Goal: Use online tool/utility: Utilize a website feature to perform a specific function

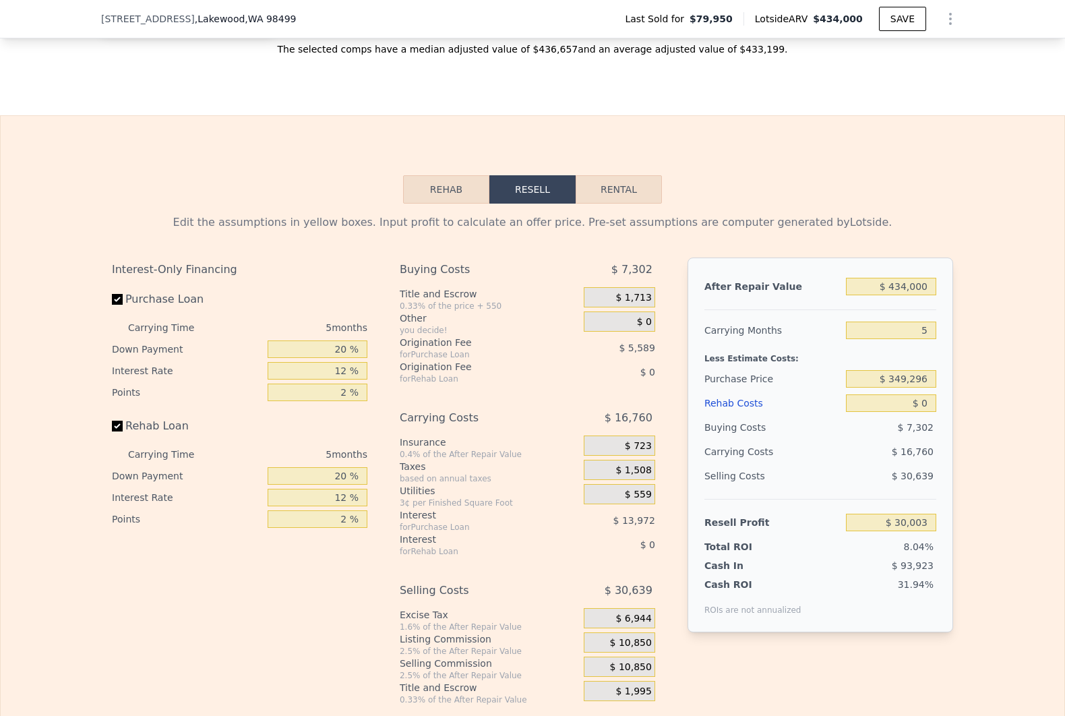
scroll to position [1942, 0]
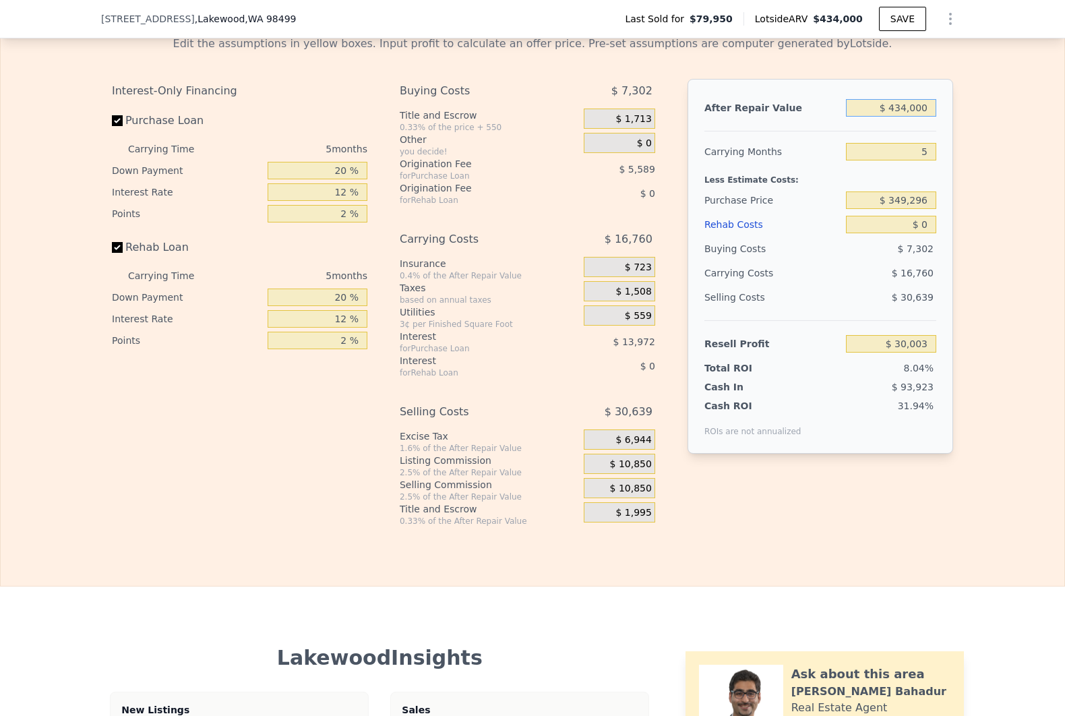
click at [887, 117] on input "$ 434,000" at bounding box center [891, 108] width 90 height 18
click at [904, 209] on input "$ 349,296" at bounding box center [891, 200] width 90 height 18
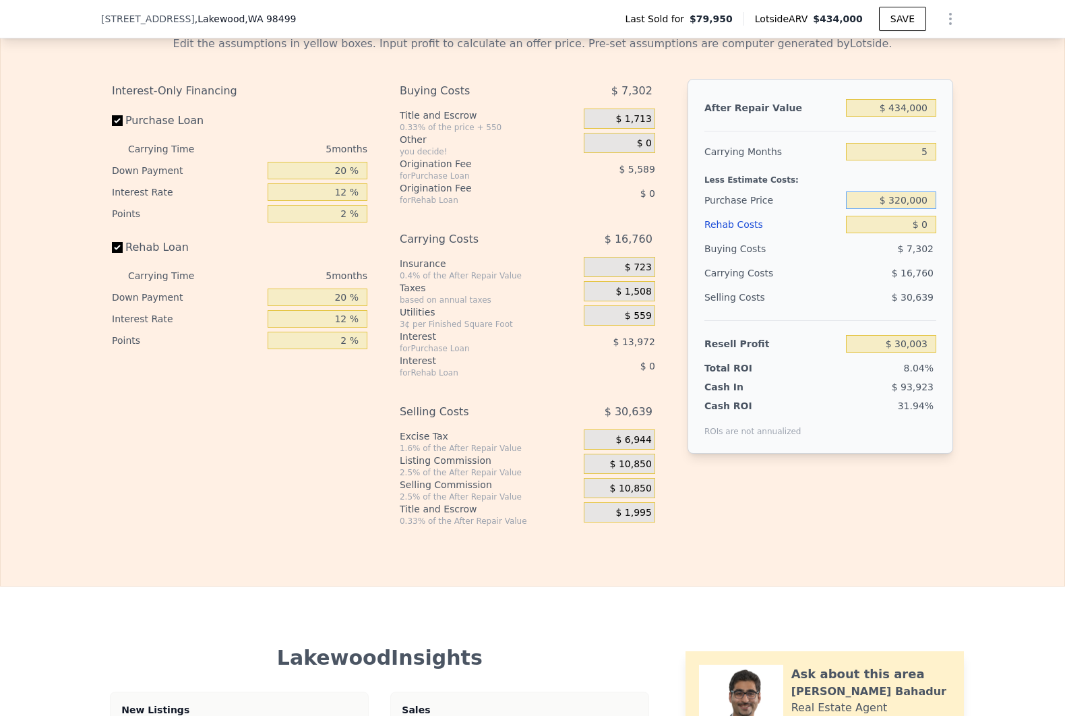
type input "$ 320,000"
type input "$ 61,035"
click at [338, 306] on input "20 %" at bounding box center [318, 297] width 100 height 18
click at [337, 306] on input "20 %" at bounding box center [318, 297] width 100 height 18
type input "10 %"
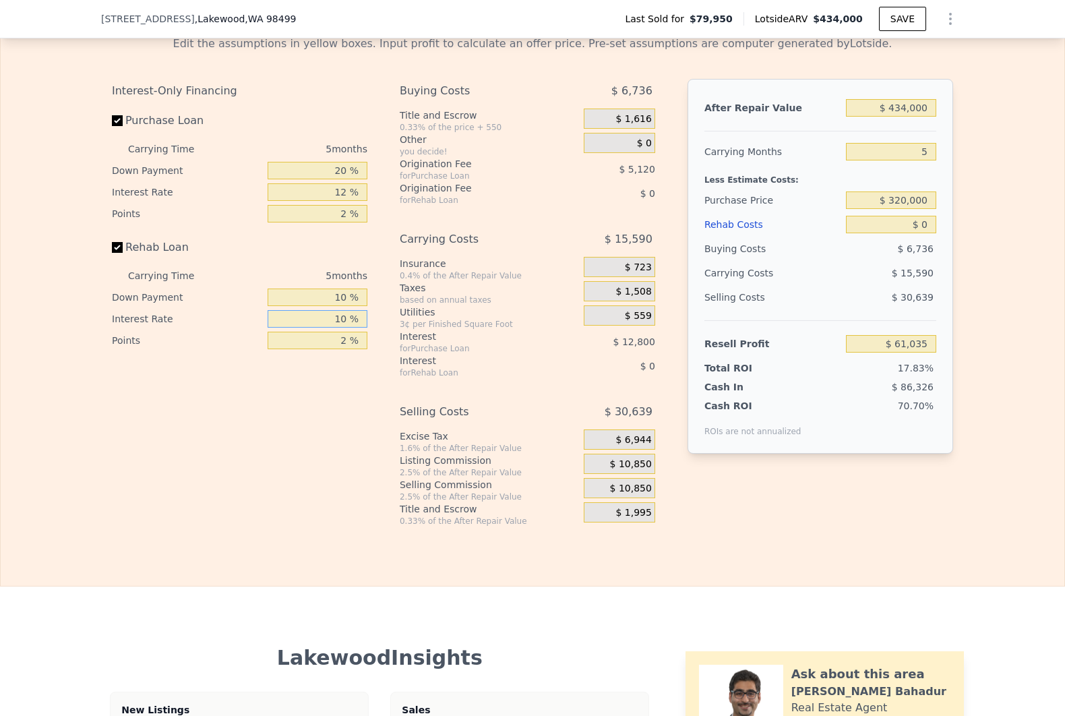
type input "10 %"
type input "1.5 %"
click at [336, 179] on input "20 %" at bounding box center [318, 171] width 100 height 18
type input "1 %"
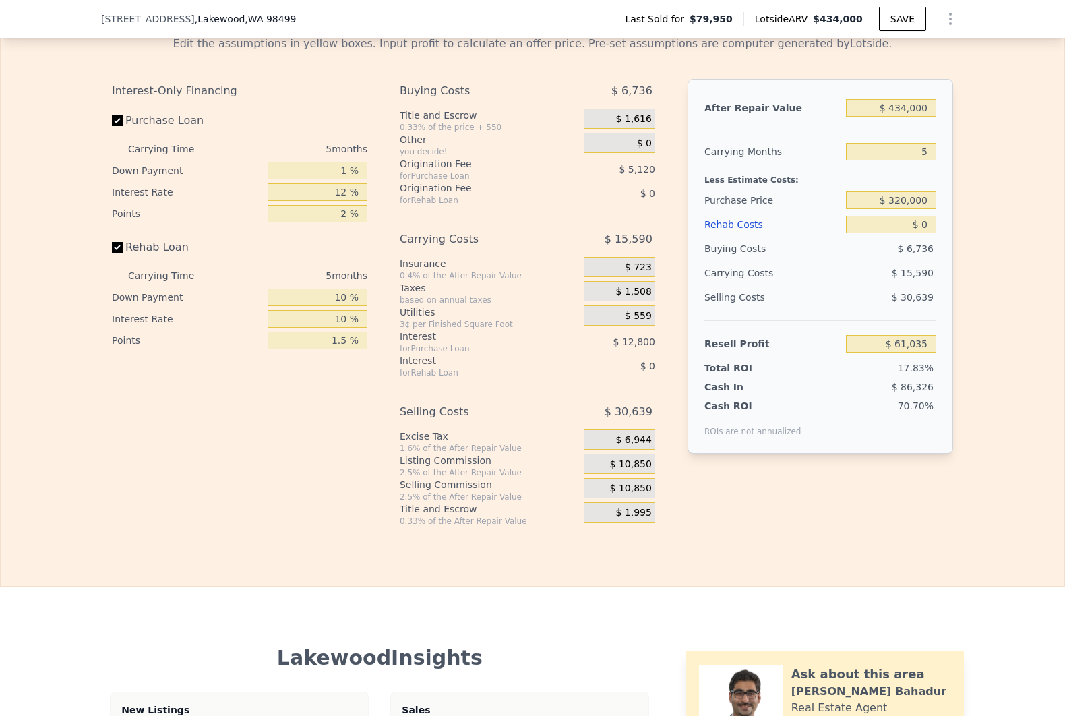
type input "$ 56,779"
type input "10 %"
type input "$ 58,795"
type input "10 %"
type input "1 %"
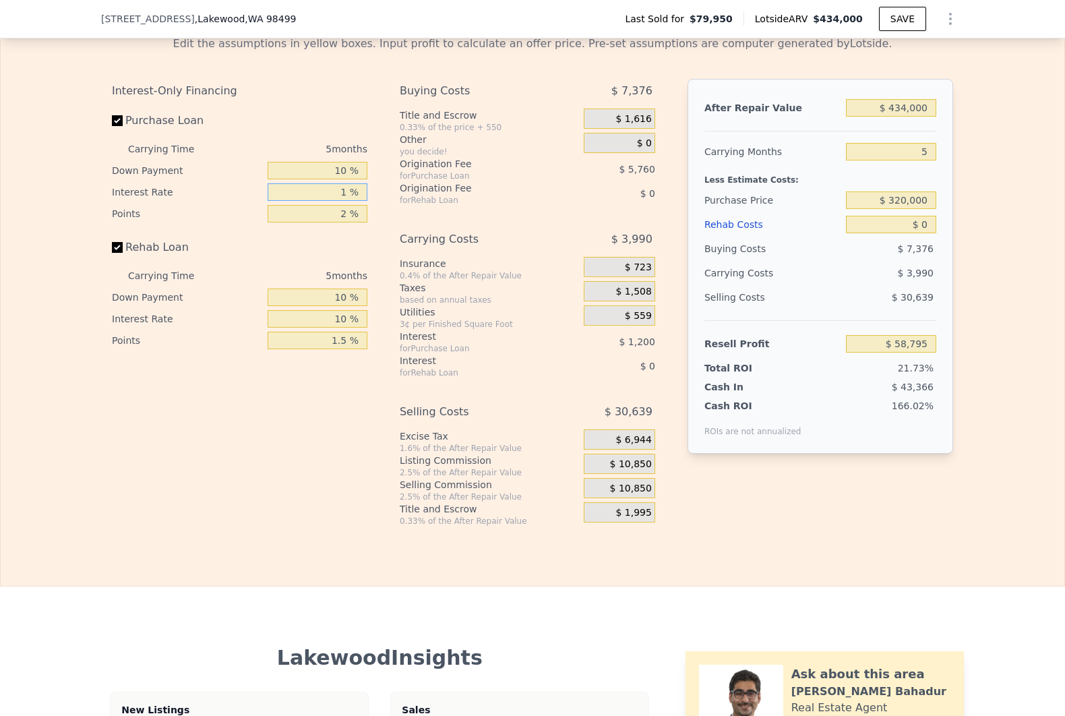
type input "$ 71,995"
type input "10 %"
type input "$ 61,195"
type input "10 %"
type input "1 %"
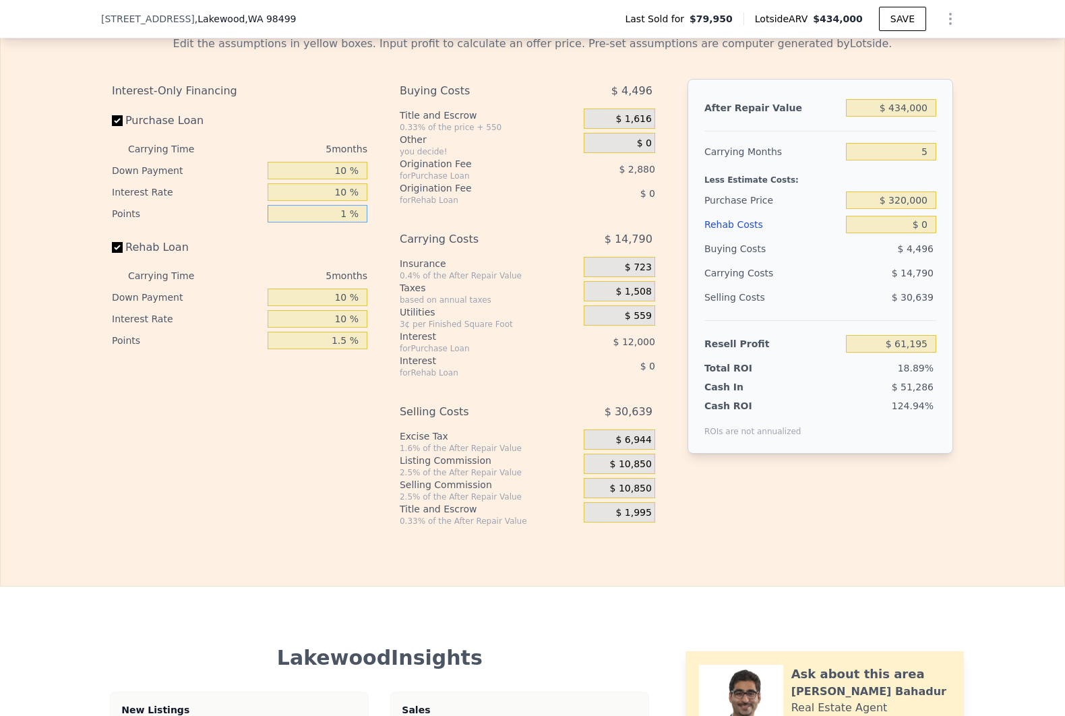
type input "$ 64,075"
type input "1.5 %"
type input "$ 62,635"
type input "1.5 %"
click at [900, 233] on input "$ 0" at bounding box center [891, 225] width 90 height 18
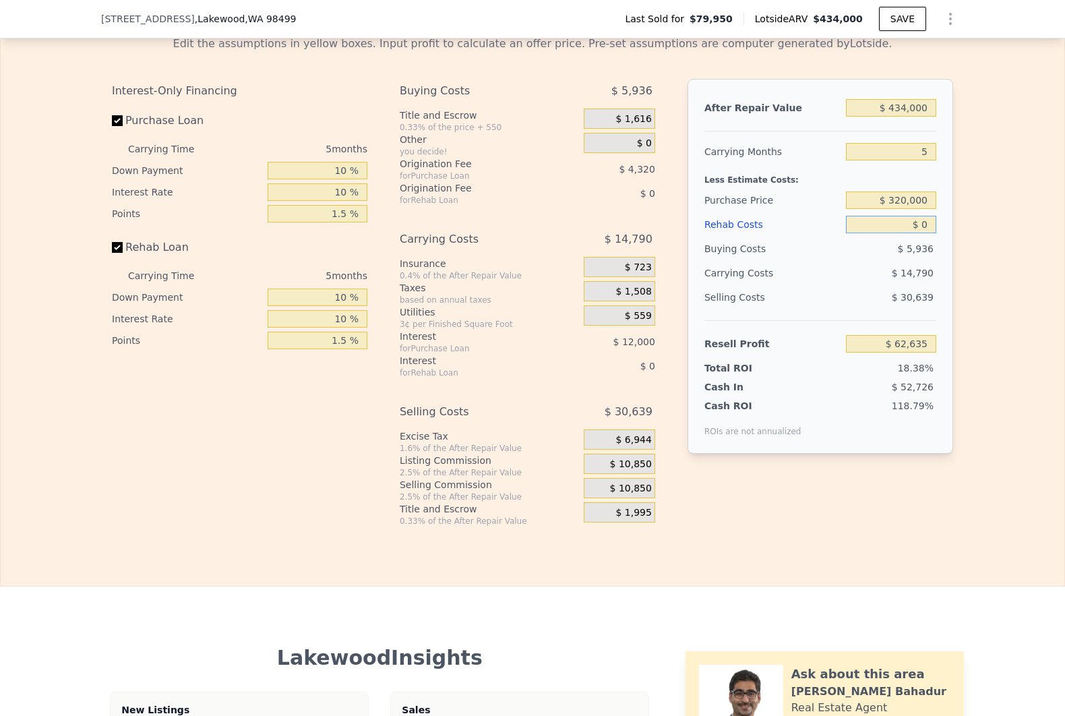
click at [900, 233] on input "$ 0" at bounding box center [891, 225] width 90 height 18
type input "$ 3"
type input "$ 62,632"
type input "$ 30"
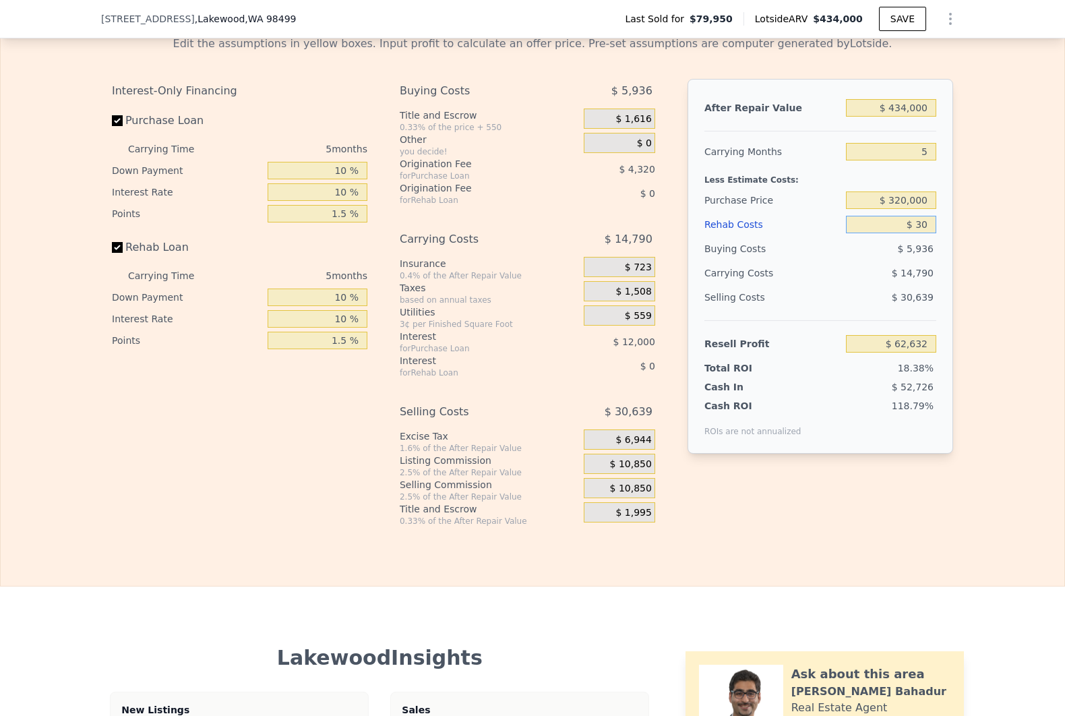
type input "$ 62,605"
type input "$ 300"
type input "$ 62,321"
type input "$ 3,000"
type input "$ 59,479"
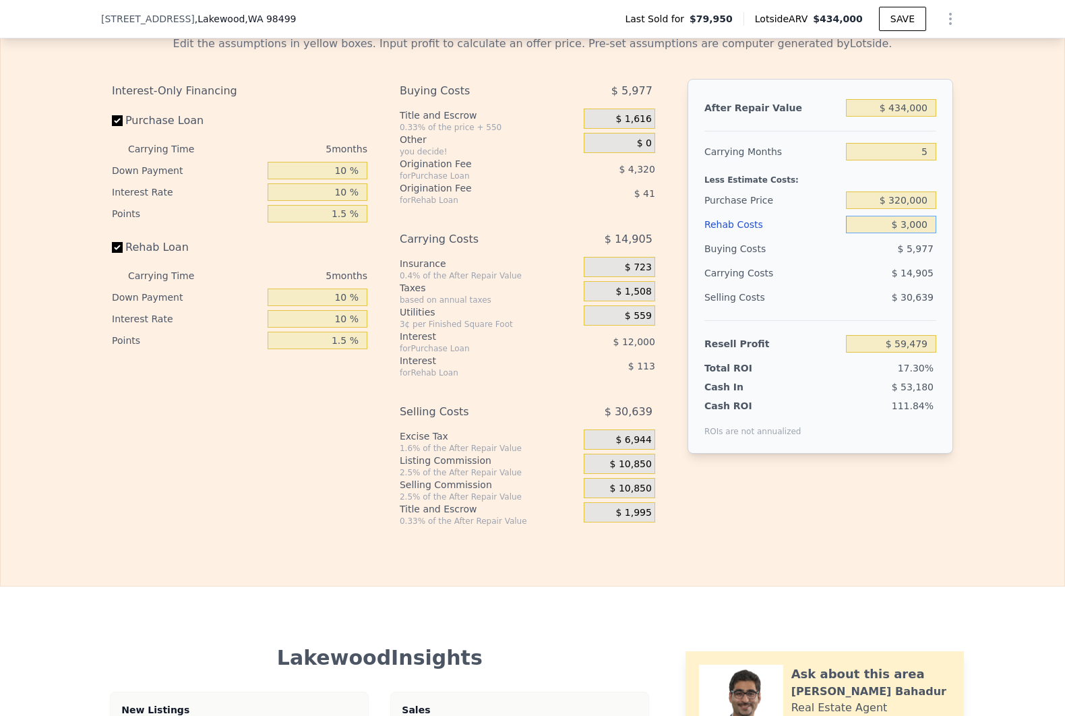
type input "$ 30,000"
type input "$ 31,105"
type input "$ 30,000"
click at [975, 324] on div "Edit the assumptions in yellow boxes. Input profit to calculate an offer price.…" at bounding box center [532, 275] width 1063 height 501
click at [906, 117] on input "$ 434,000" at bounding box center [891, 108] width 90 height 18
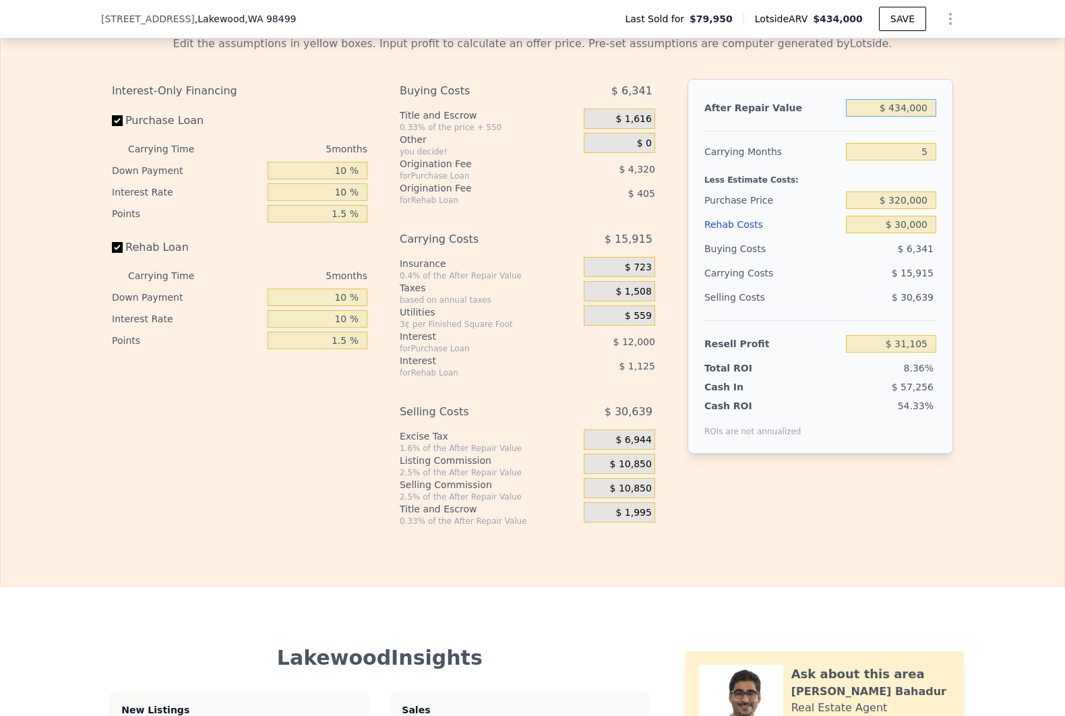
click at [906, 117] on input "$ 434,000" at bounding box center [891, 108] width 90 height 18
type input "$ 4"
type input "-$ 372,079"
type input "$ 43"
type input "-$ 372,043"
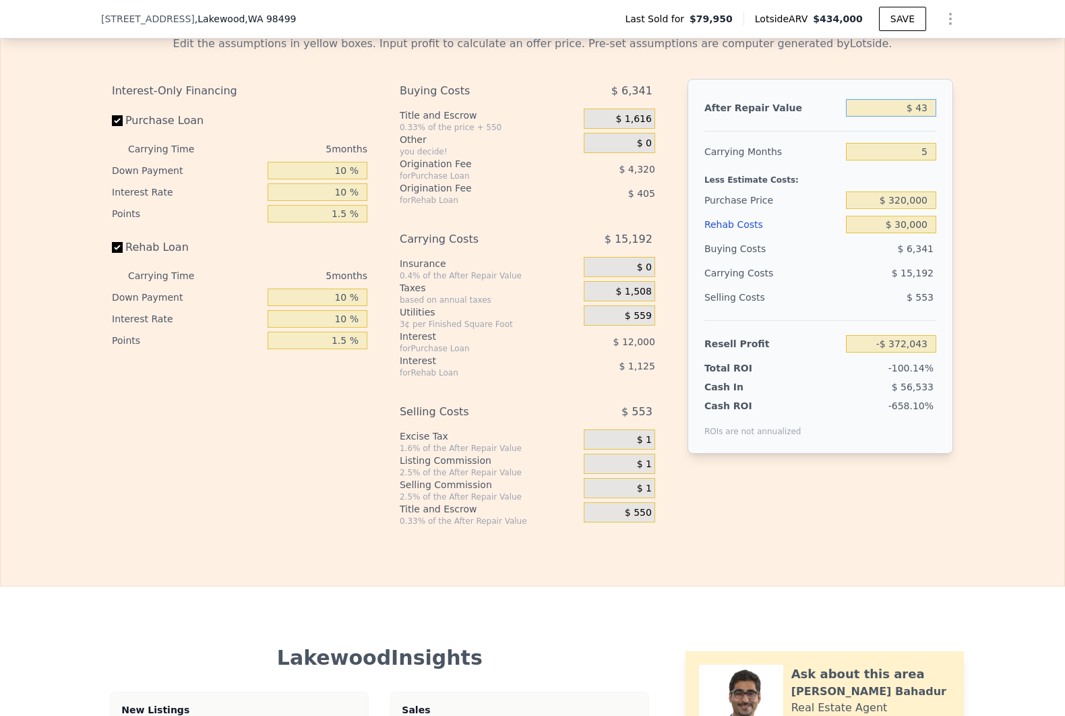
type input "$ 430"
type input "-$ 371,684"
type input "$ 4,300"
type input "-$ 368,089"
type input "$ 43,000"
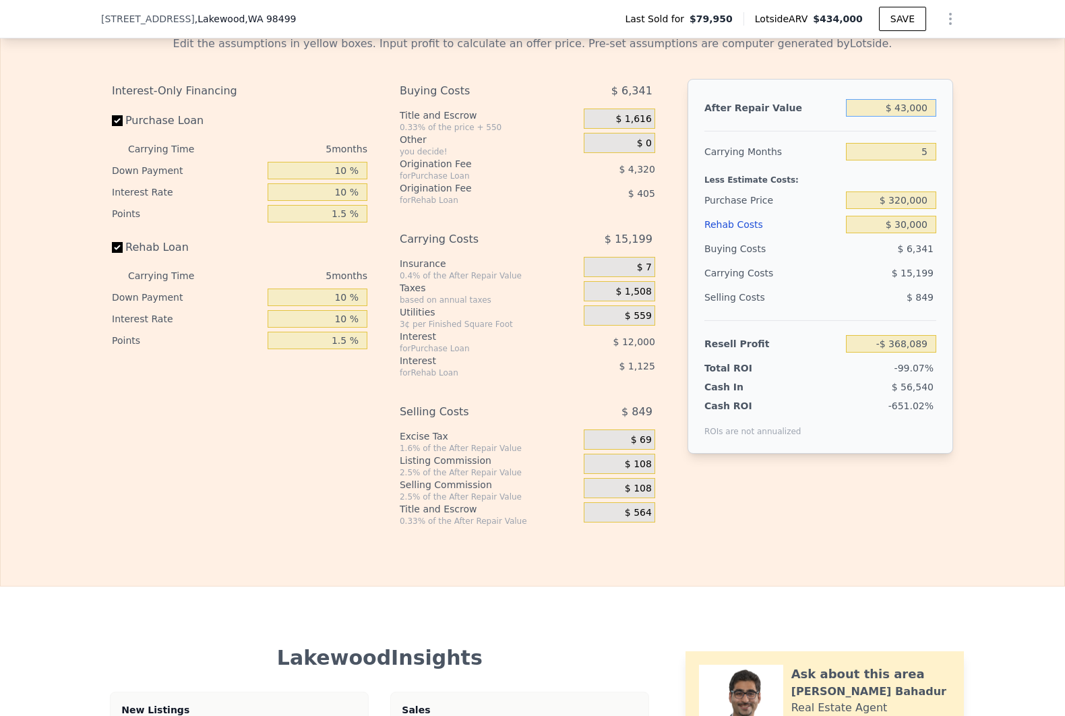
type input "-$ 332,136"
type input "$ 430,000"
type input "$ 27,388"
type input "$ 430,000"
click at [979, 205] on div "Edit the assumptions in yellow boxes. Input profit to calculate an offer price.…" at bounding box center [532, 275] width 1063 height 501
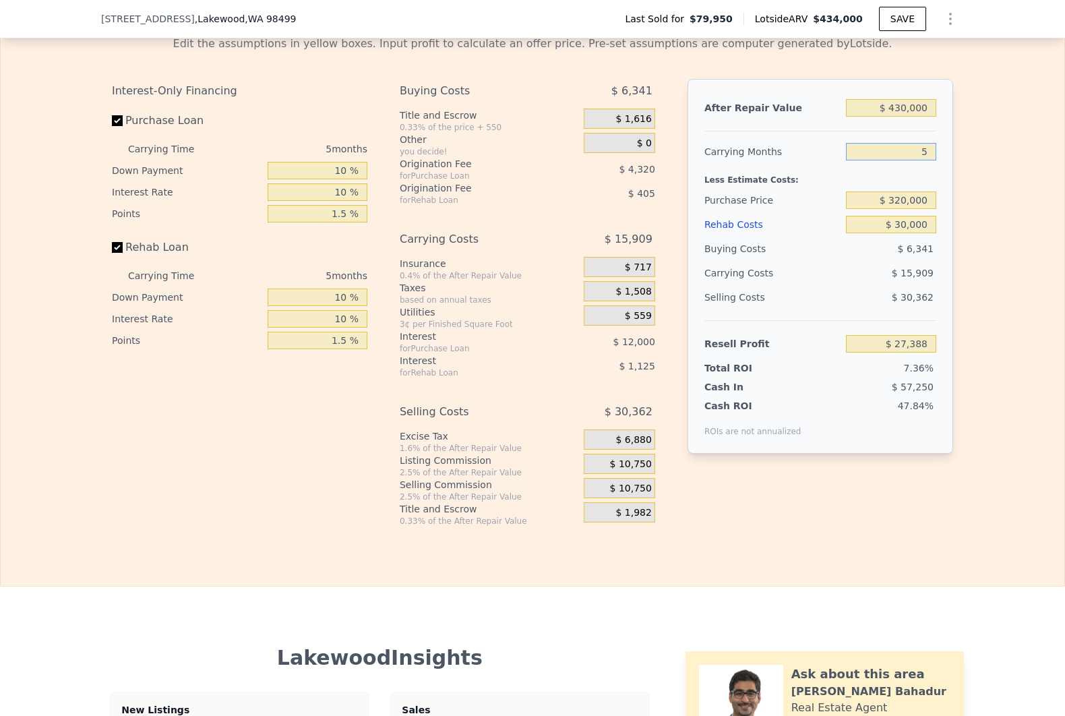
drag, startPoint x: 925, startPoint y: 172, endPoint x: 895, endPoint y: 174, distance: 30.4
click at [895, 160] on input "5" at bounding box center [891, 152] width 90 height 18
type input "3"
type input "$ 33,752"
type input "3"
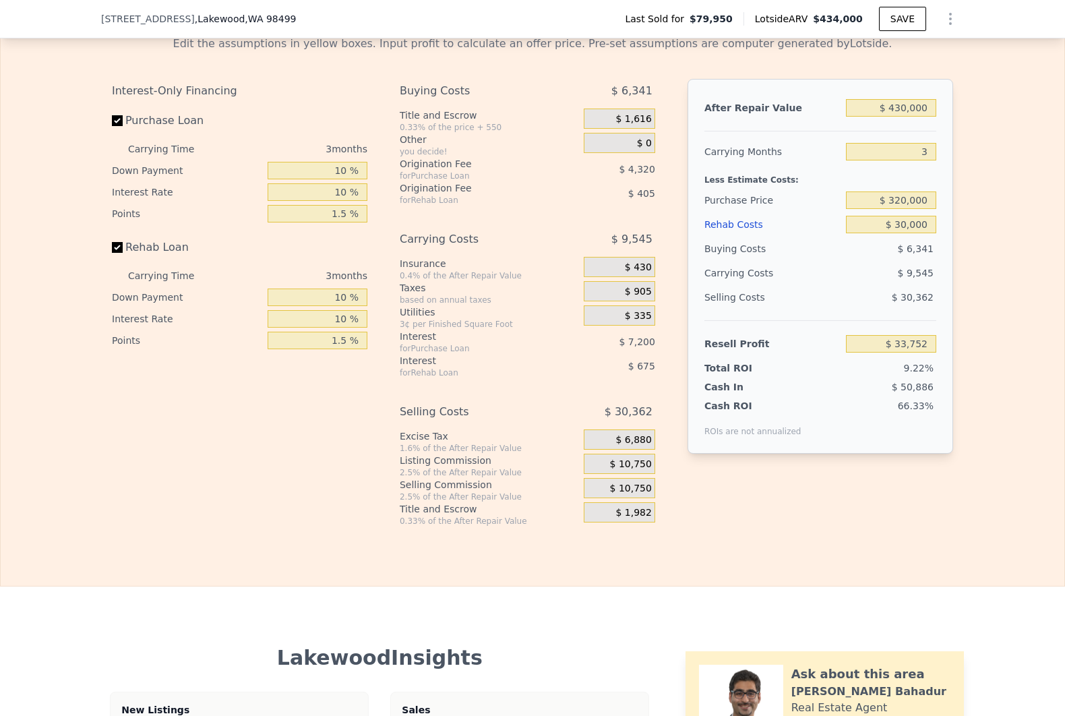
click at [1004, 212] on div "Edit the assumptions in yellow boxes. Input profit to calculate an offer price.…" at bounding box center [532, 275] width 1063 height 501
click at [635, 474] on div "$ 10,750" at bounding box center [619, 463] width 71 height 20
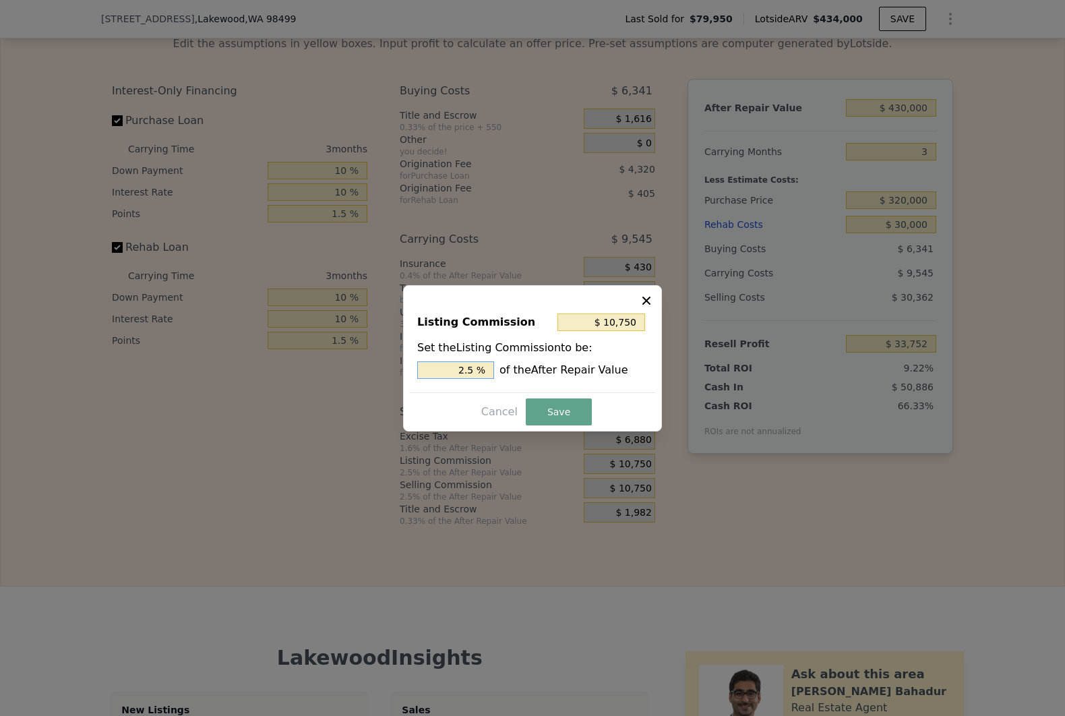
click at [461, 365] on input "2.5 %" at bounding box center [455, 370] width 77 height 18
type input "$ 0"
type input "0 %"
click at [553, 405] on button "Save" at bounding box center [559, 411] width 66 height 27
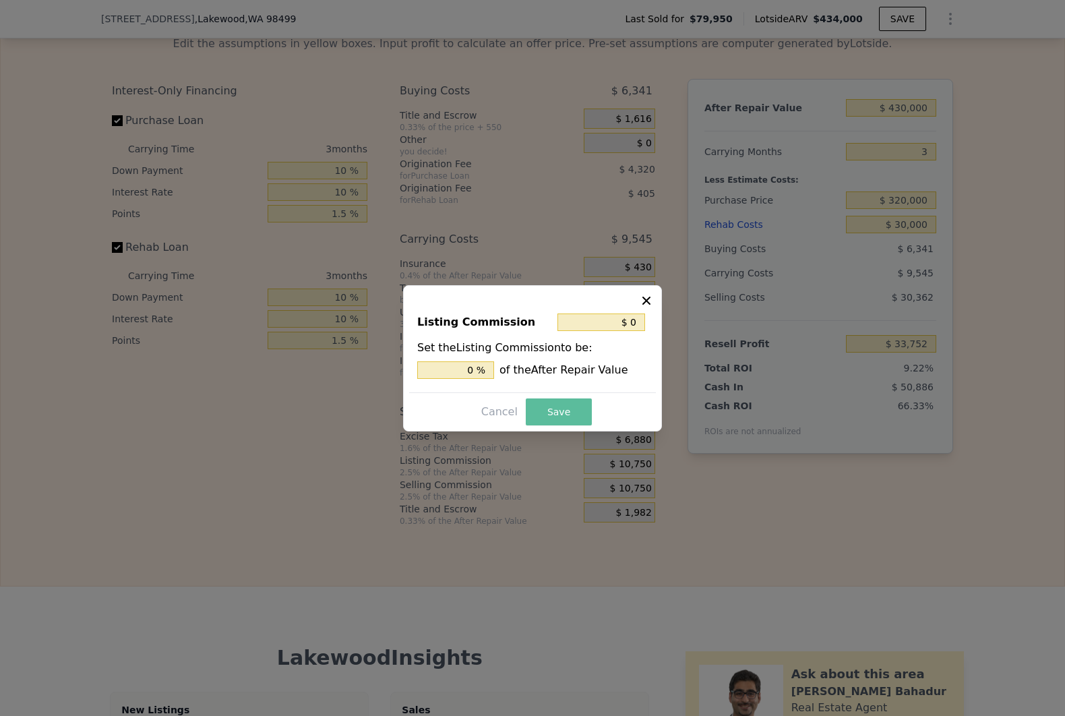
type input "$ 44,502"
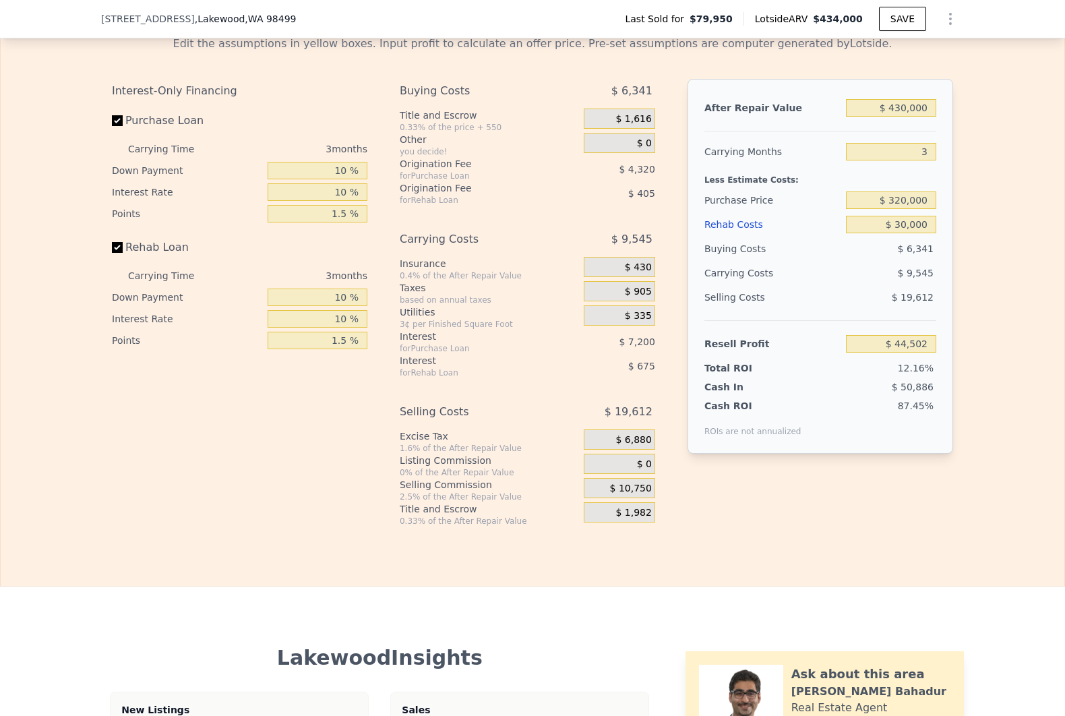
click at [860, 503] on div "After Repair Value $ 430,000 Carrying Months 3 Less Estimate Costs: Purchase Pr…" at bounding box center [819, 292] width 265 height 426
type input "$ 434,000"
type input "5"
type input "$ 0"
type input "$ 30,003"
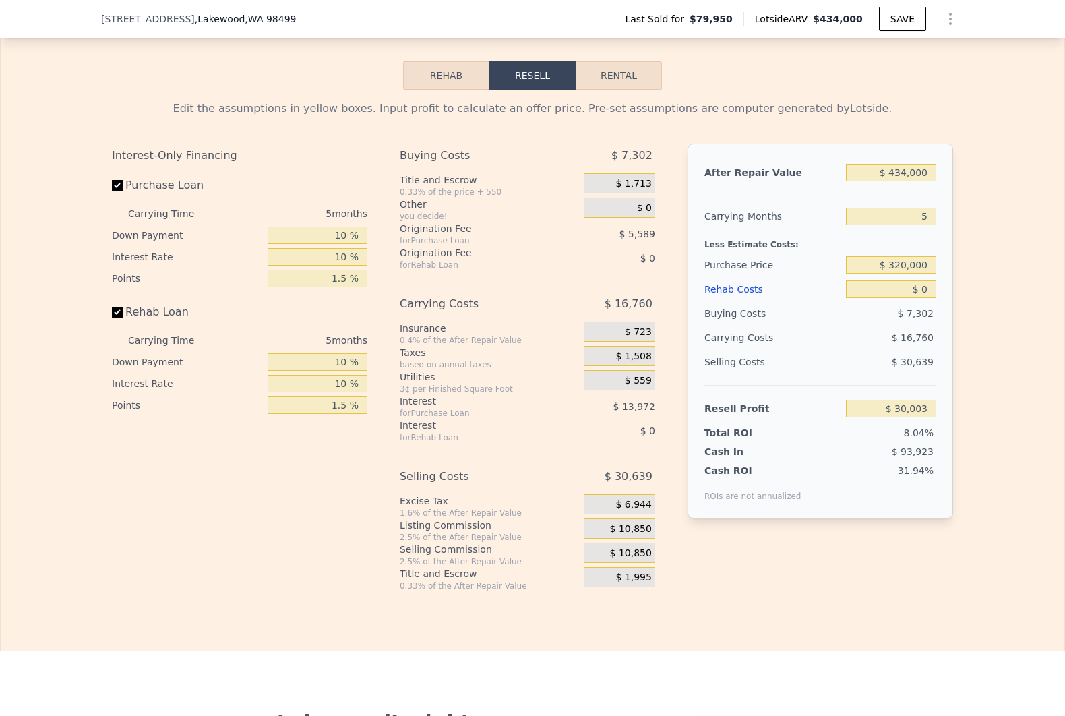
scroll to position [1876, 0]
click at [902, 277] on div "$ 320,000" at bounding box center [891, 266] width 90 height 24
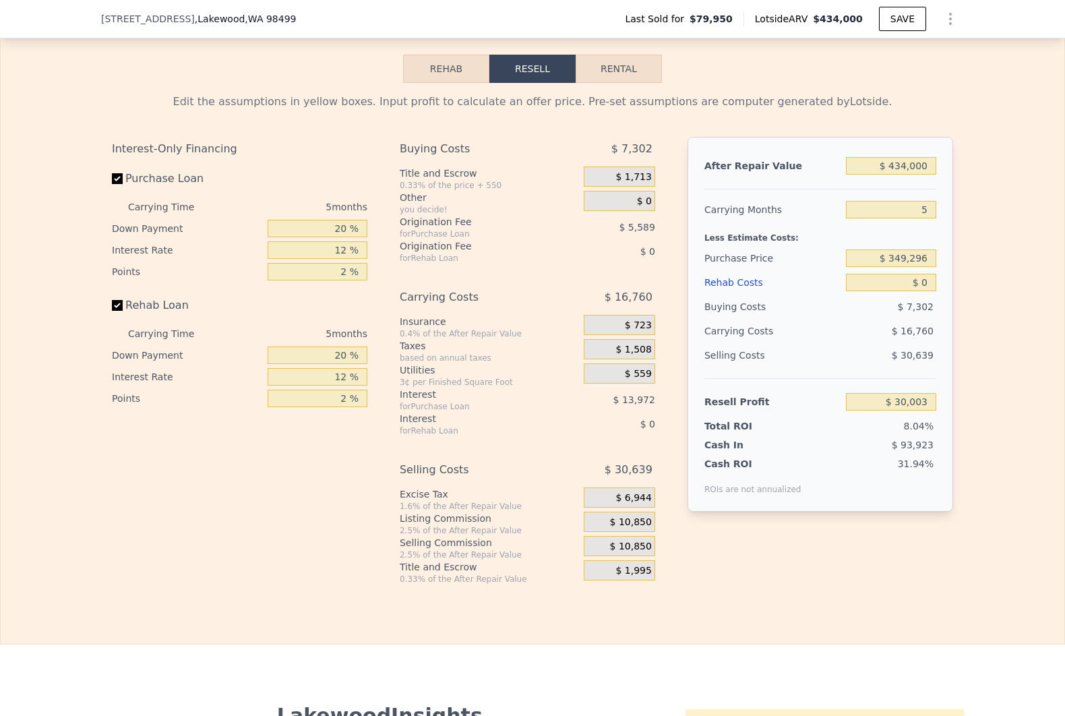
scroll to position [1891, 0]
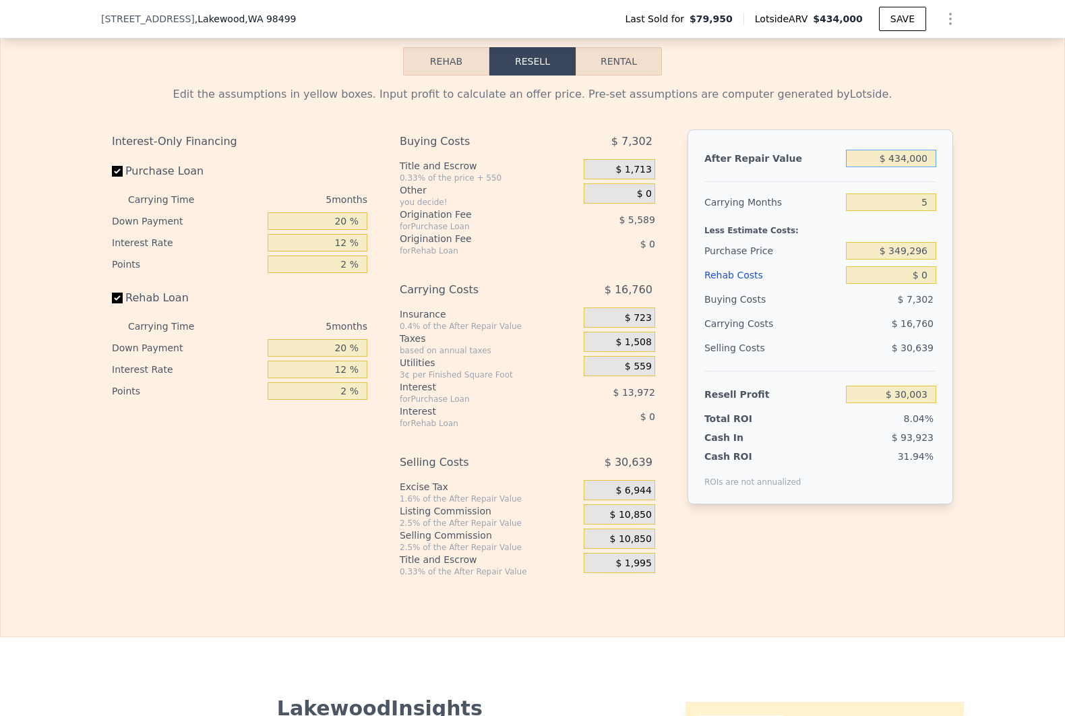
click at [910, 167] on input "$ 434,000" at bounding box center [891, 159] width 90 height 18
type input "$ 4"
type input "-$ 373,181"
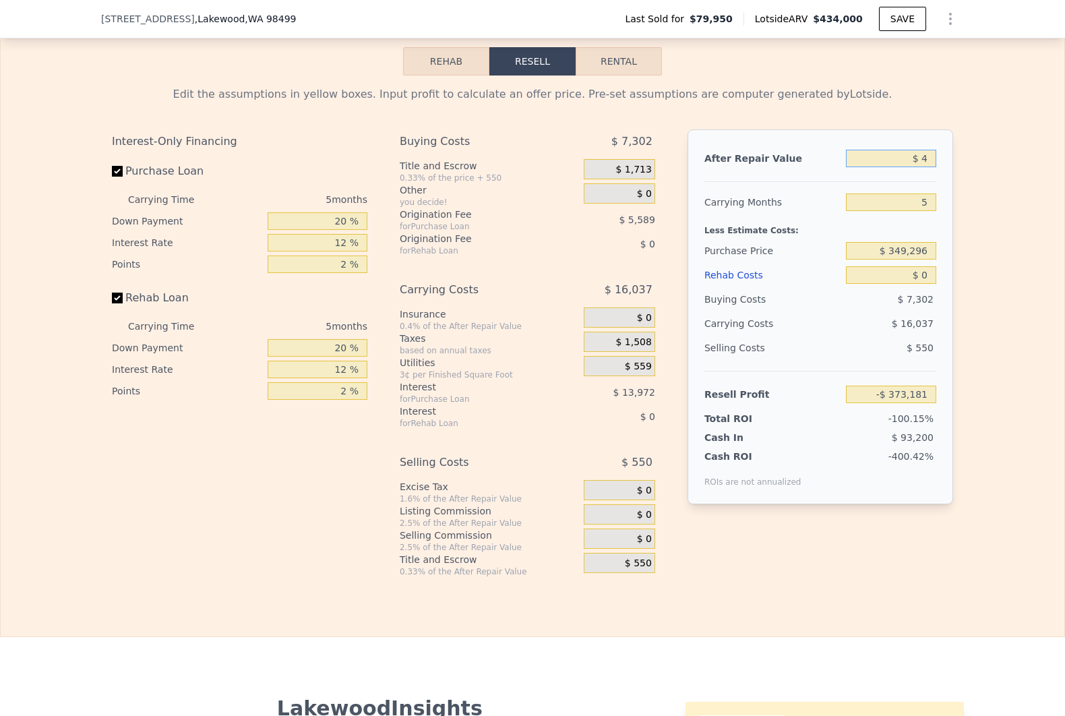
type input "$ 43"
type input "-$ 373,145"
type input "$ 430"
type input "-$ 372,786"
type input "$ 4,300"
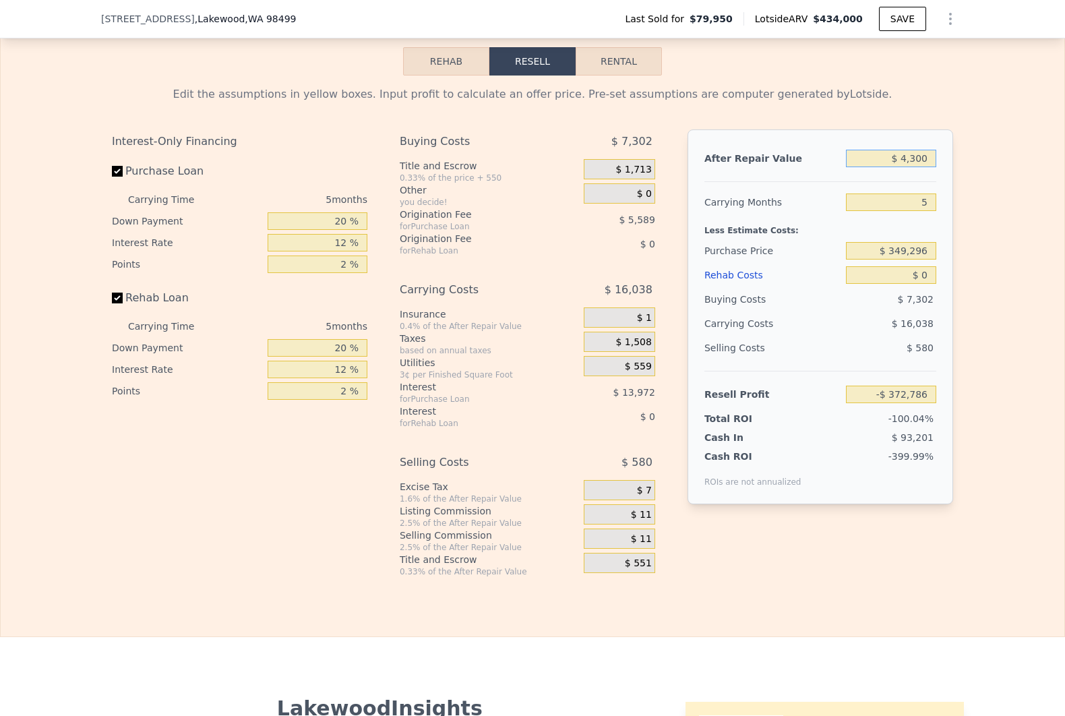
type input "-$ 369,191"
type input "$ 43,000"
type input "-$ 333,238"
type input "$ 430,000"
type input "$ 26,286"
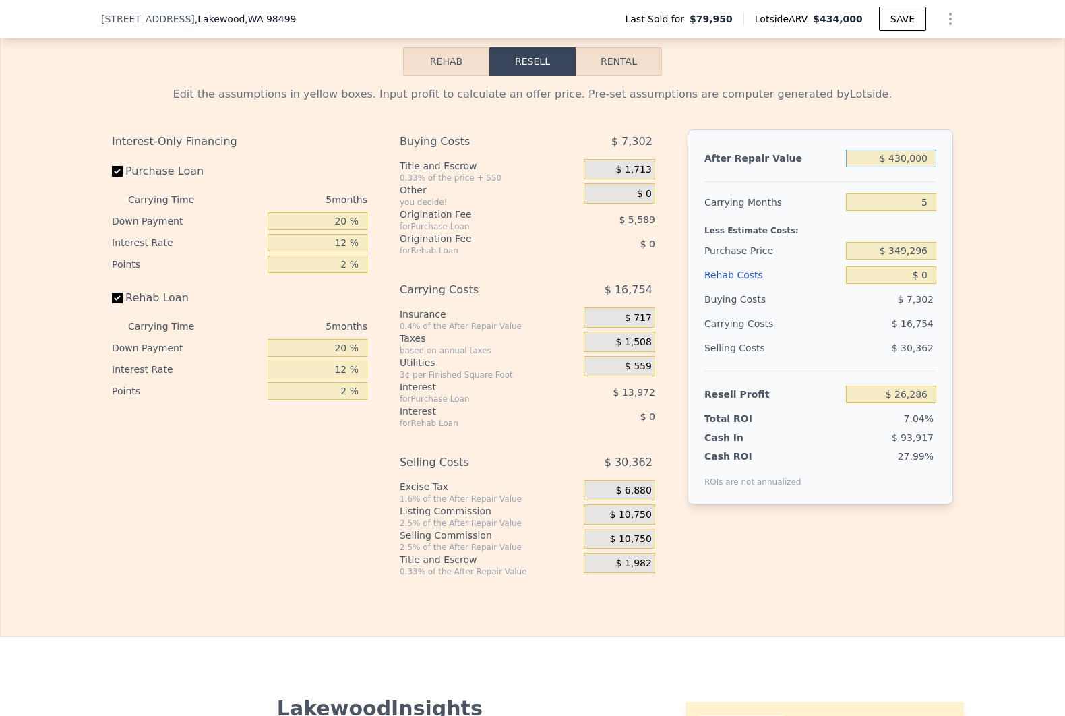
type input "$ 430,000"
click at [915, 211] on input "5" at bounding box center [891, 202] width 90 height 18
type input "3"
type input "$ 32,988"
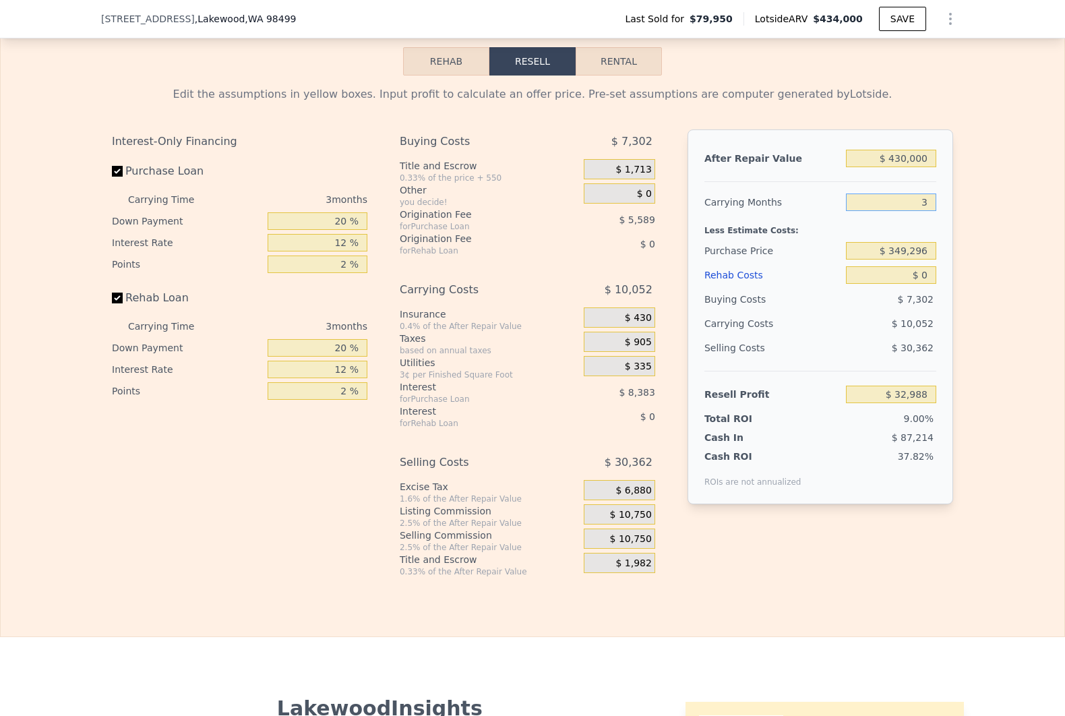
type input "3"
click at [891, 259] on input "$ 349,296" at bounding box center [891, 251] width 90 height 18
type input "$ 320,000"
click at [327, 230] on input "20 %" at bounding box center [318, 221] width 100 height 18
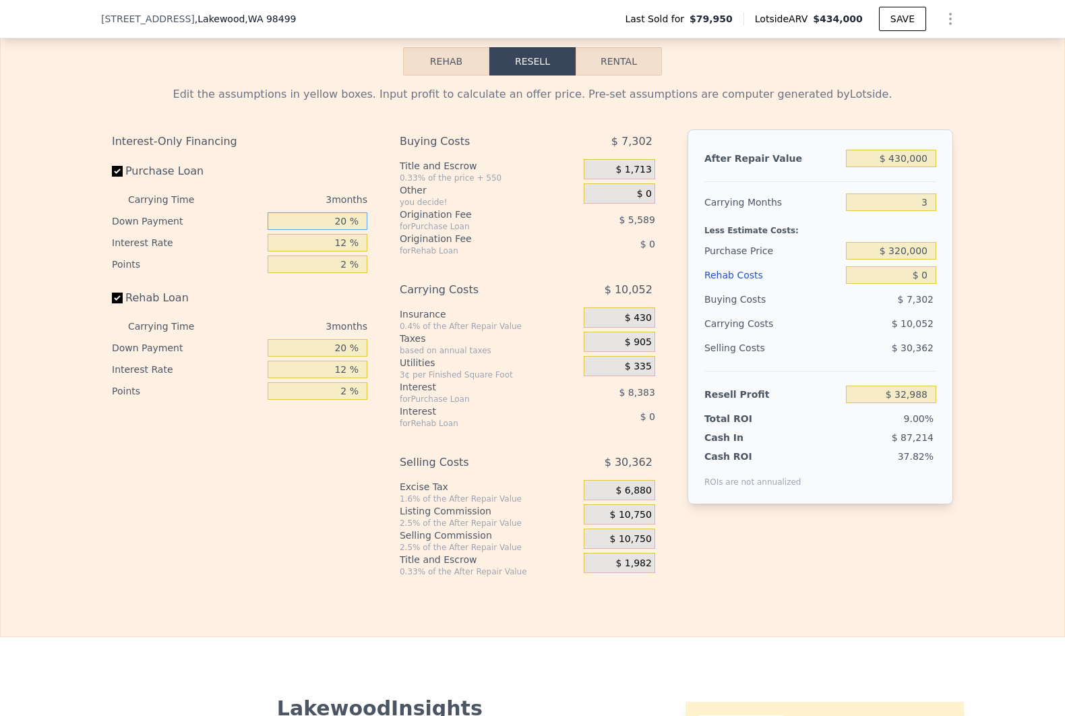
type input "$ 63,552"
click at [327, 230] on input "20 %" at bounding box center [318, 221] width 100 height 18
type input "1 %"
type input "$ 60,512"
type input "10 %"
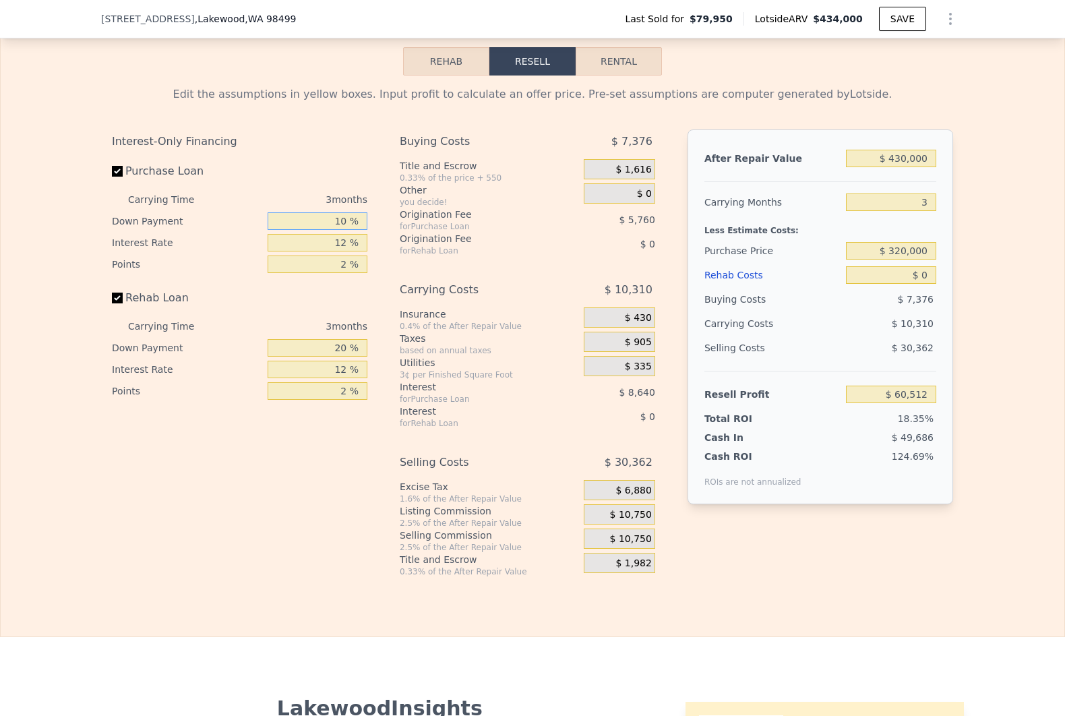
type input "$ 61,952"
type input "10 %"
type input "1 %"
type input "$ 69,872"
type input "10 %"
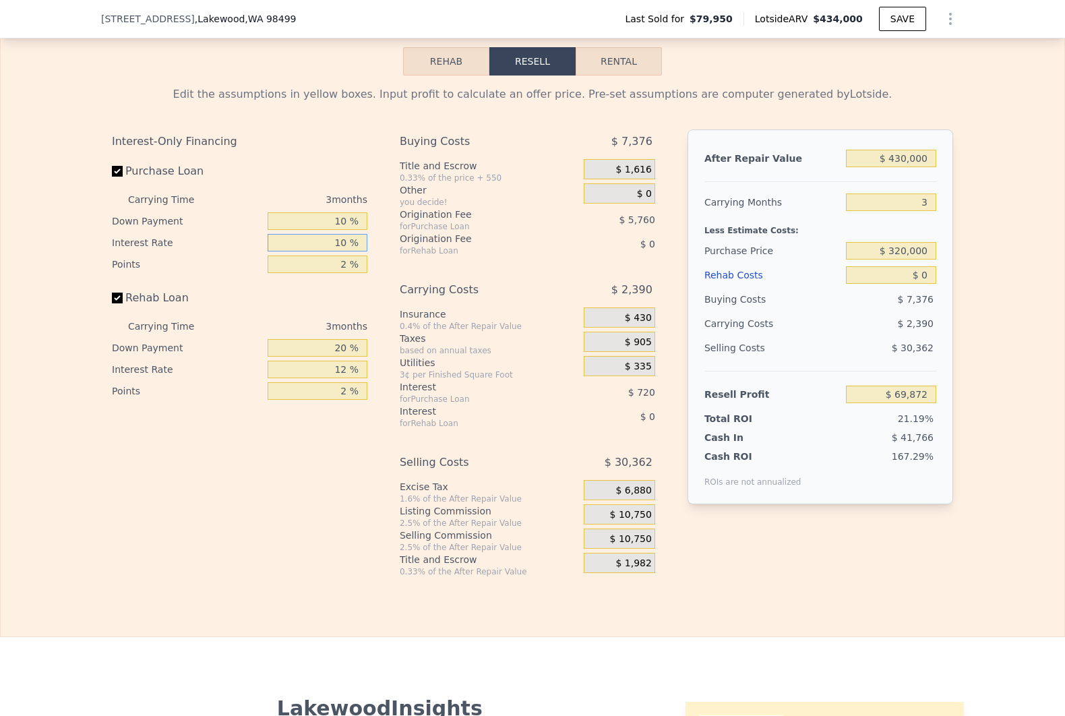
type input "$ 63,392"
type input "10 %"
type input "1 %"
type input "$ 66,272"
type input "1.5 %"
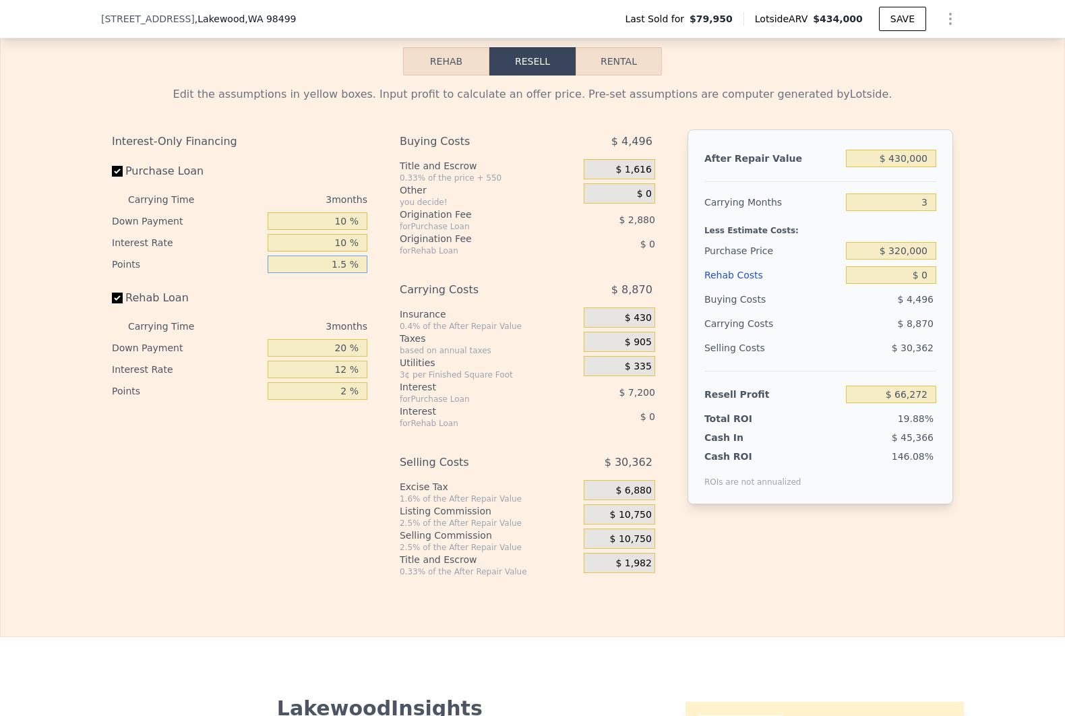
type input "$ 64,832"
type input "1.5 %"
type input "10 %"
type input "1.5 %"
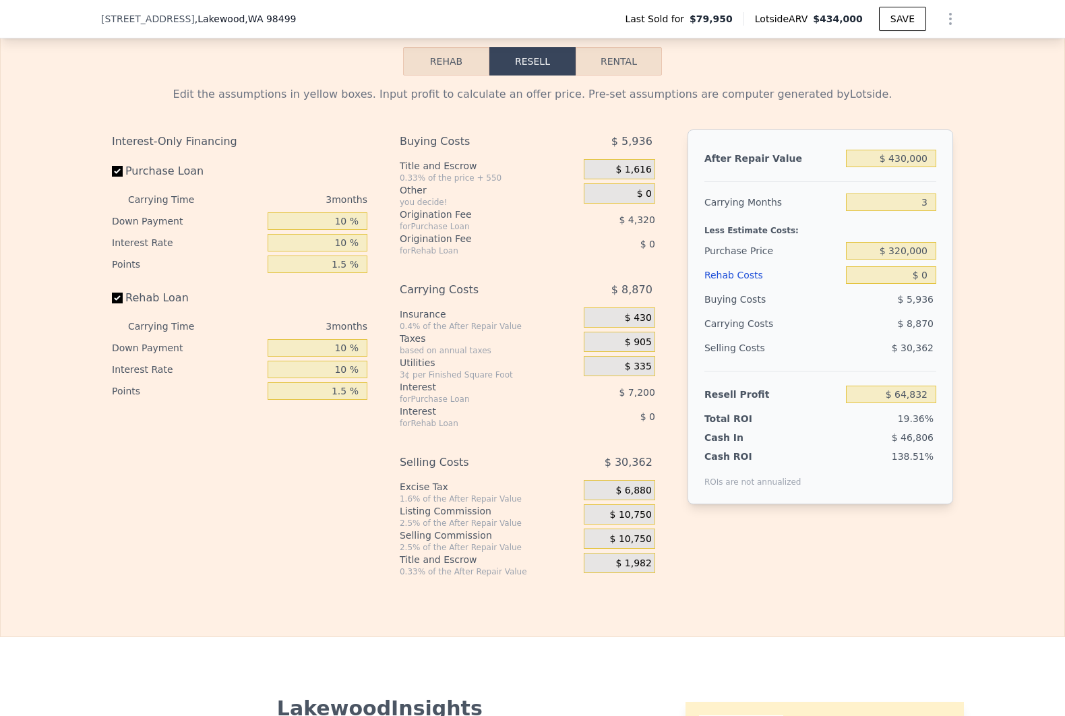
click at [974, 297] on div "Edit the assumptions in yellow boxes. Input profit to calculate an offer price.…" at bounding box center [532, 325] width 1063 height 501
click at [889, 284] on input "$ 0" at bounding box center [891, 275] width 90 height 18
type input "$ 30"
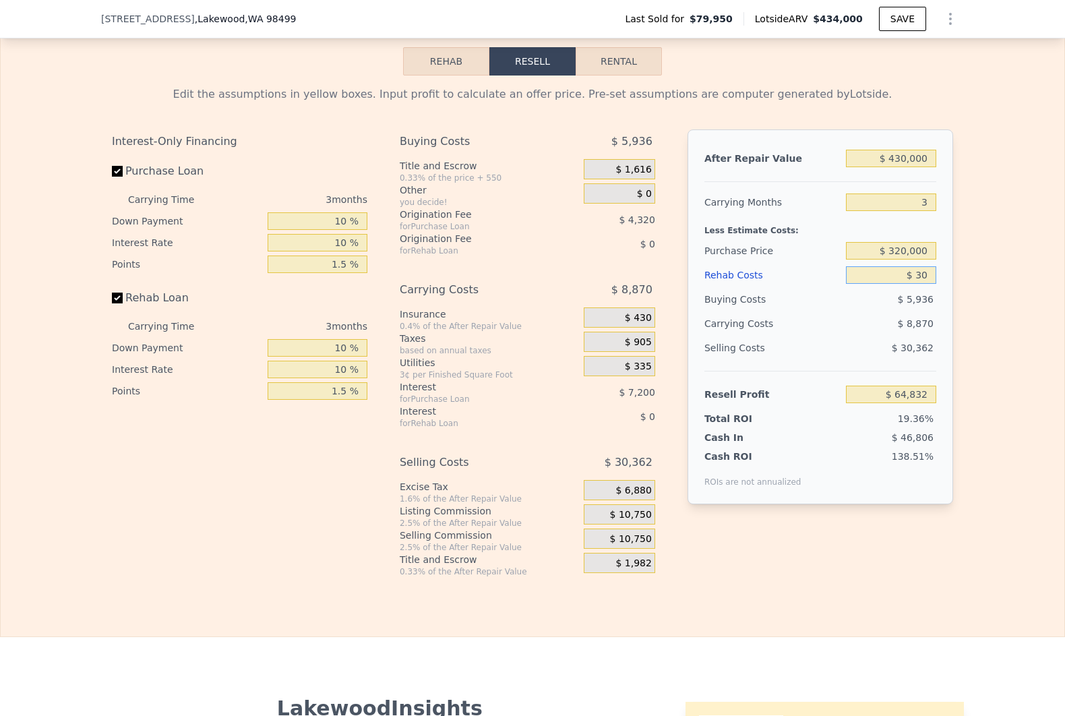
type input "$ 64,802"
type input "$ 300"
type input "$ 64,522"
type input "$ 3,000"
type input "$ 61,722"
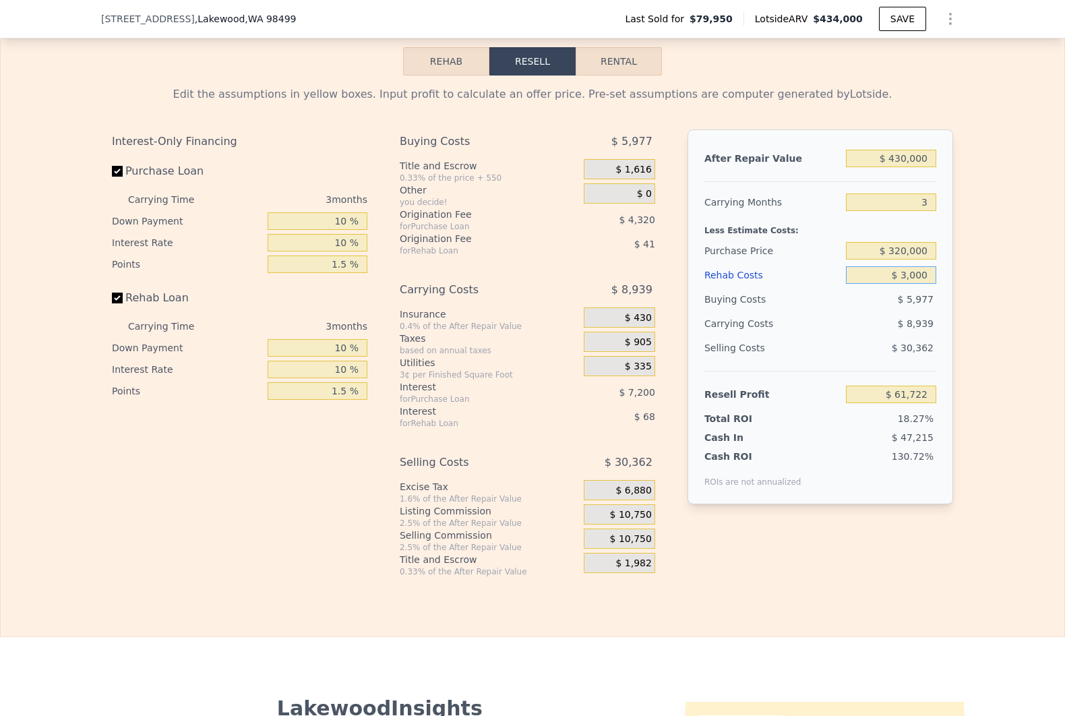
type input "$ 30,000"
type input "$ 33,752"
type input "$ 30,000"
click at [628, 521] on span "$ 10,750" at bounding box center [631, 515] width 42 height 12
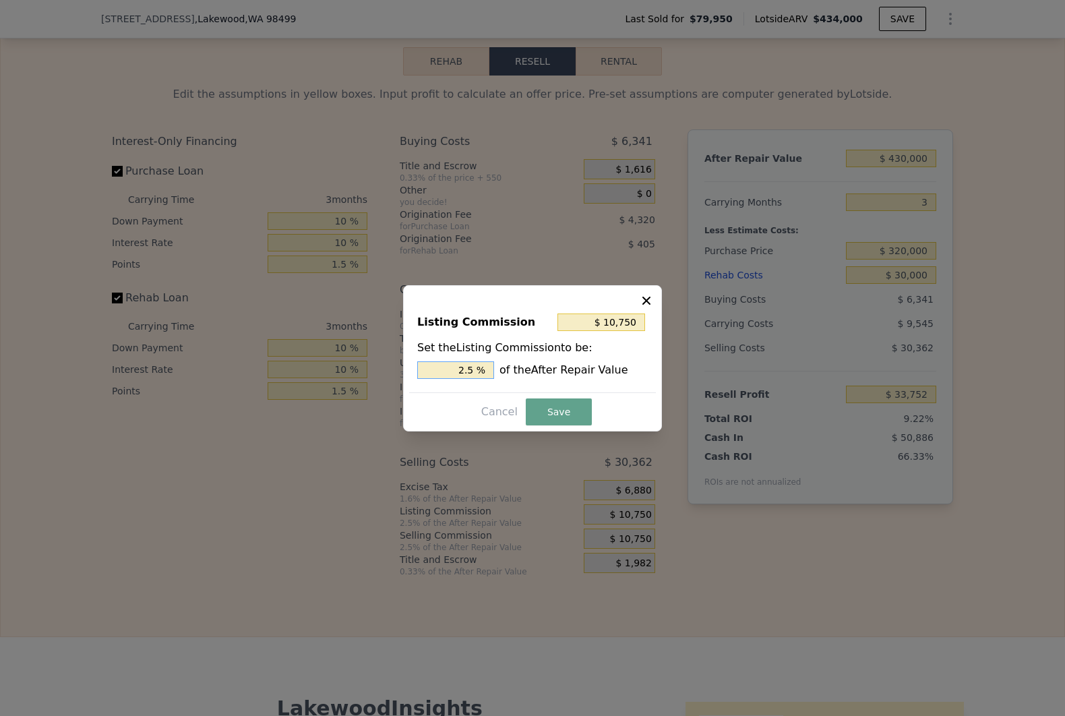
click at [470, 371] on input "2.5 %" at bounding box center [455, 370] width 77 height 18
type input "$ 0"
type input "0 %"
click at [573, 403] on button "Save" at bounding box center [559, 411] width 66 height 27
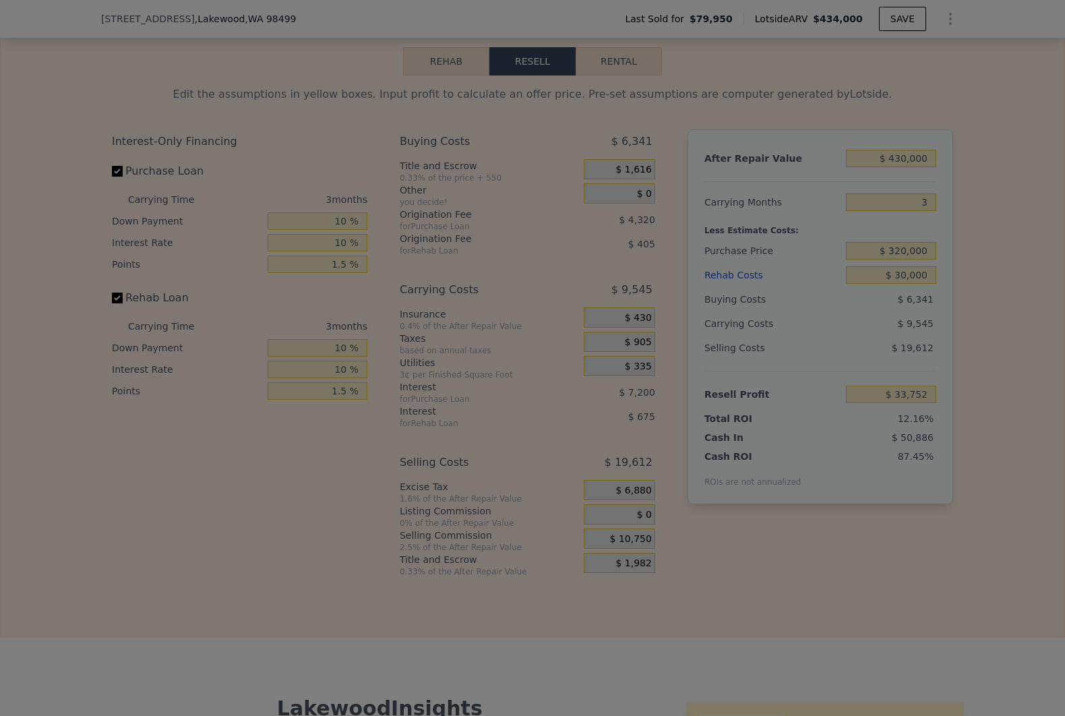
type input "$ 44,502"
